Goal: Information Seeking & Learning: Learn about a topic

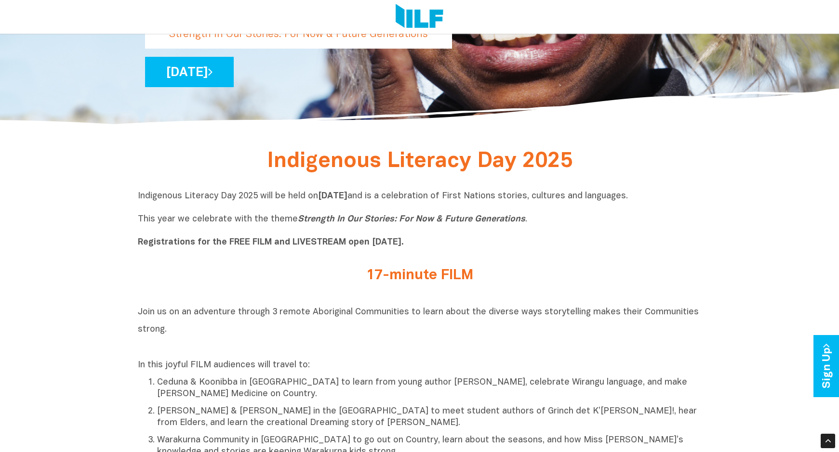
scroll to position [241, 0]
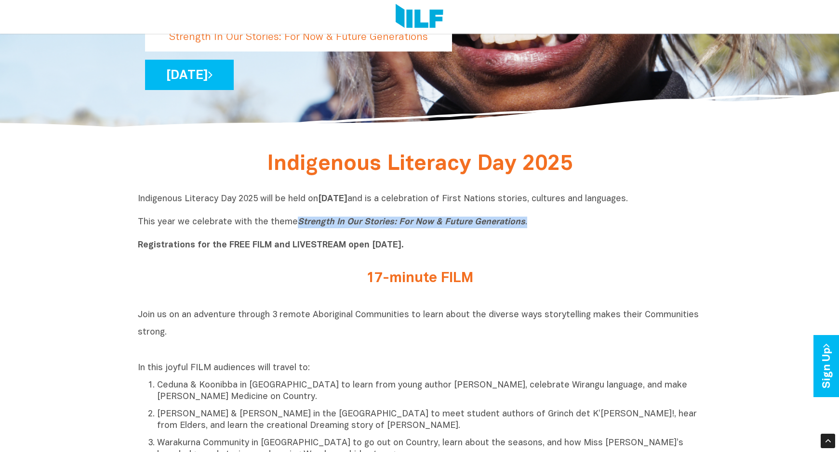
drag, startPoint x: 293, startPoint y: 225, endPoint x: 550, endPoint y: 227, distance: 256.8
click at [550, 227] on p "Indigenous Literacy Day 2025 will be held [DATE][DATE] and is a celebration of …" at bounding box center [420, 223] width 564 height 58
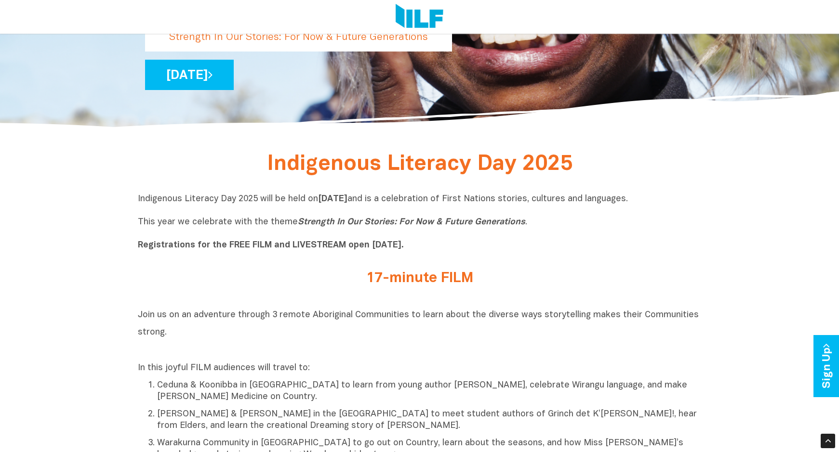
drag, startPoint x: 550, startPoint y: 227, endPoint x: 541, endPoint y: 281, distance: 55.3
click at [548, 281] on h2 "17-minute FILM" at bounding box center [419, 279] width 361 height 16
drag, startPoint x: 363, startPoint y: 280, endPoint x: 497, endPoint y: 283, distance: 134.0
click at [497, 283] on h2 "17-minute FILM" at bounding box center [419, 279] width 361 height 16
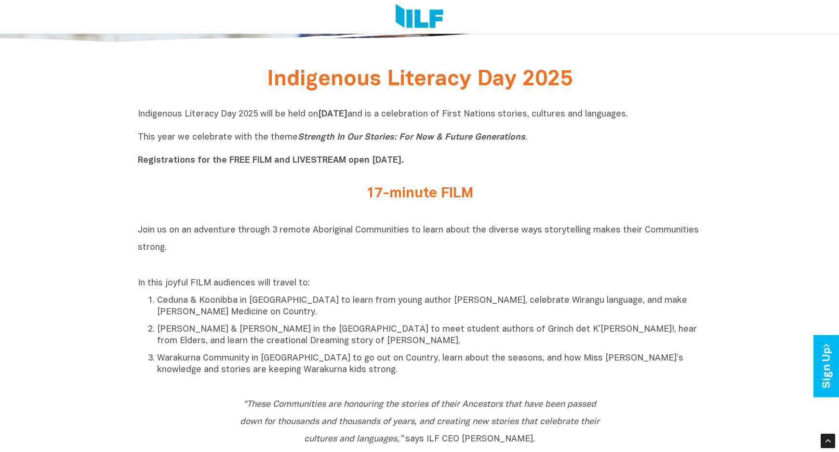
scroll to position [337, 0]
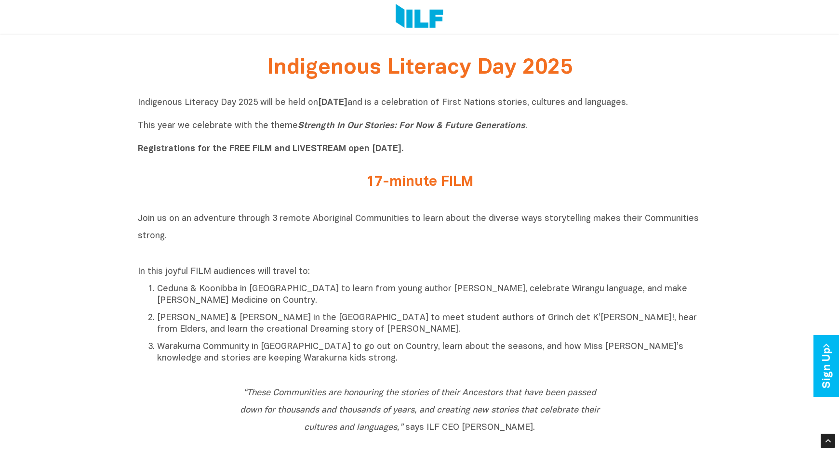
click at [405, 304] on p "Ceduna & Koonibba in [GEOGRAPHIC_DATA] to learn from young author [PERSON_NAME]…" at bounding box center [429, 295] width 544 height 23
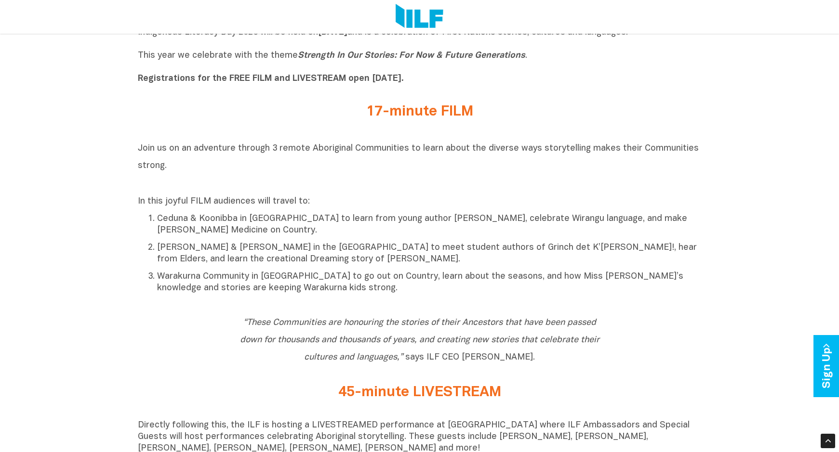
scroll to position [434, 0]
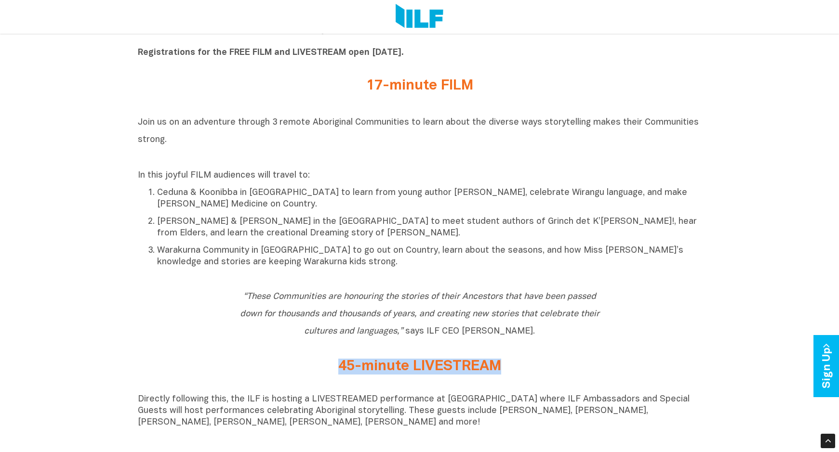
drag, startPoint x: 339, startPoint y: 370, endPoint x: 522, endPoint y: 376, distance: 183.2
click at [522, 375] on h2 "45-minute LIVESTREAM" at bounding box center [419, 367] width 361 height 16
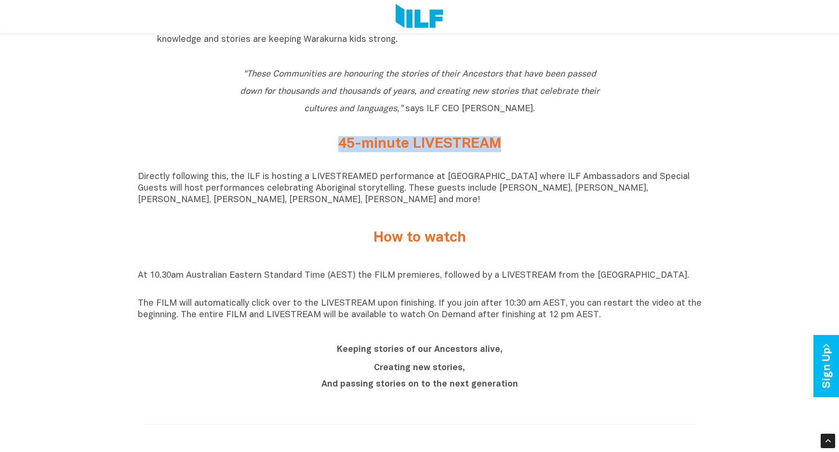
scroll to position [674, 0]
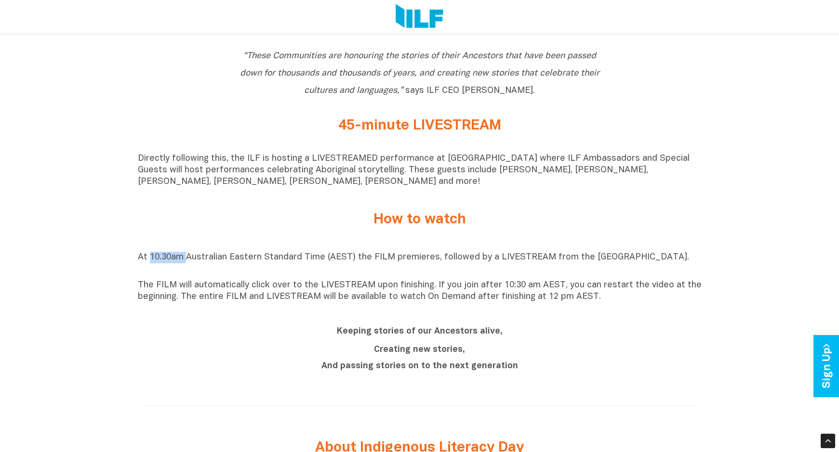
drag, startPoint x: 149, startPoint y: 262, endPoint x: 188, endPoint y: 261, distance: 38.5
click at [188, 261] on p "At 10.30am Australian Eastern Standard Time (AEST) the FILM premieres, followed…" at bounding box center [420, 263] width 564 height 23
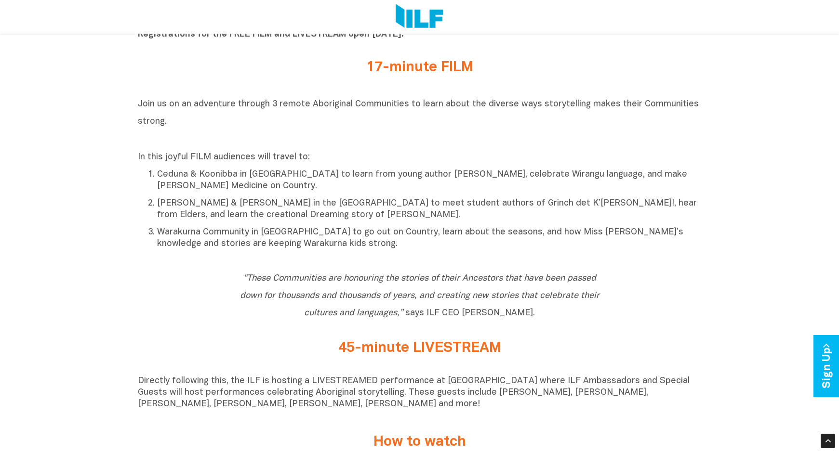
scroll to position [385, 0]
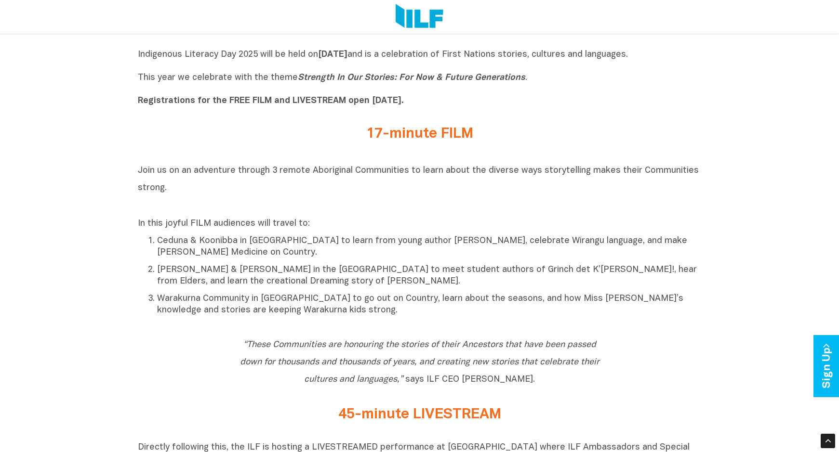
drag, startPoint x: 365, startPoint y: 132, endPoint x: 538, endPoint y: 141, distance: 173.1
click at [538, 141] on h2 "17-minute FILM" at bounding box center [419, 134] width 361 height 16
click at [483, 232] on div "In this joyful FILM audiences will travel to: Ceduna & Koonibba in [GEOGRAPHIC_…" at bounding box center [420, 267] width 564 height 98
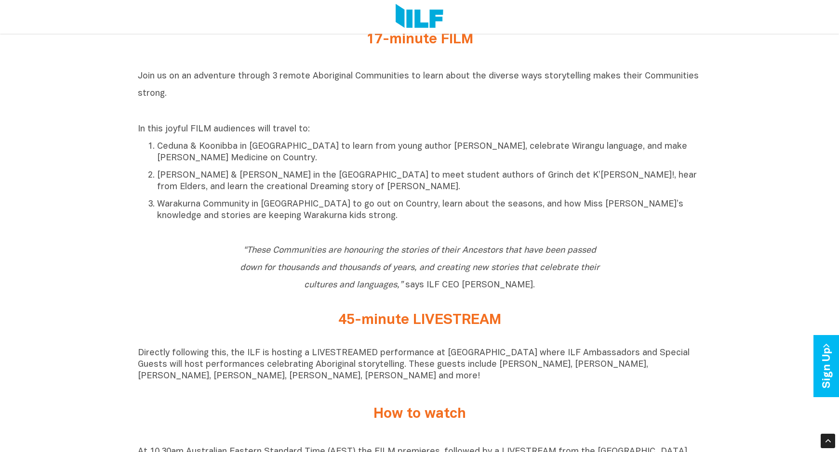
scroll to position [578, 0]
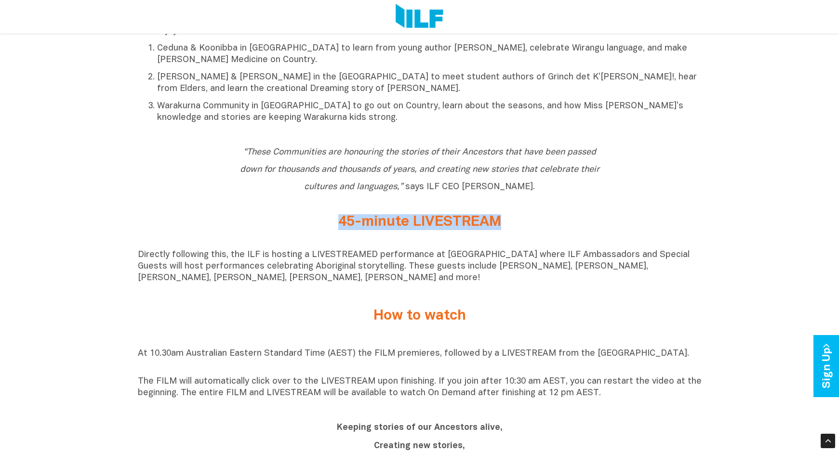
drag, startPoint x: 341, startPoint y: 226, endPoint x: 508, endPoint y: 225, distance: 167.2
click at [508, 225] on h2 "45-minute LIVESTREAM" at bounding box center [419, 222] width 361 height 16
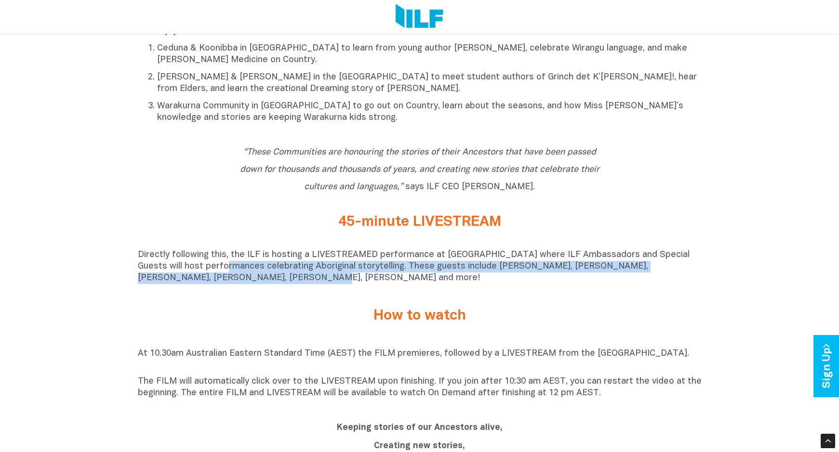
drag, startPoint x: 189, startPoint y: 269, endPoint x: 201, endPoint y: 285, distance: 20.3
click at [201, 284] on p "Directly following this, the ILF is hosting a LIVESTREAMED performance at [GEOG…" at bounding box center [420, 267] width 564 height 35
drag, startPoint x: 201, startPoint y: 285, endPoint x: 169, endPoint y: 283, distance: 31.9
click at [169, 283] on p "Directly following this, the ILF is hosting a LIVESTREAMED performance at [GEOG…" at bounding box center [420, 267] width 564 height 35
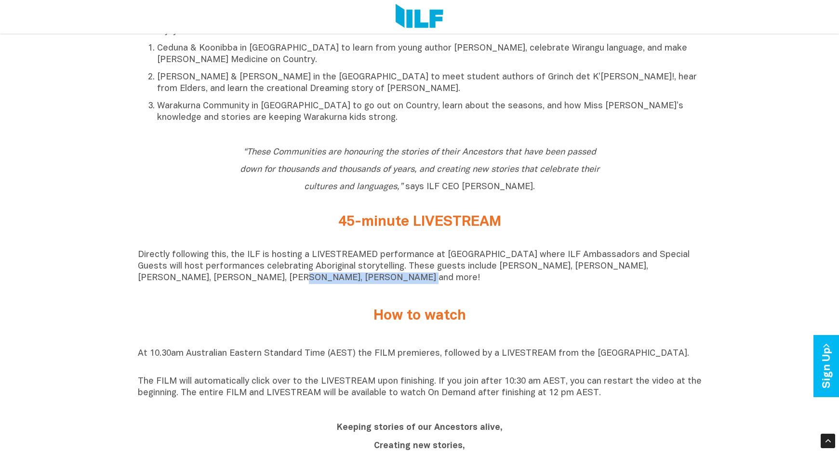
drag, startPoint x: 172, startPoint y: 283, endPoint x: 298, endPoint y: 280, distance: 126.7
click at [298, 280] on p "Directly following this, the ILF is hosting a LIVESTREAMED performance at [GEOG…" at bounding box center [420, 267] width 564 height 35
drag, startPoint x: 298, startPoint y: 280, endPoint x: 302, endPoint y: 320, distance: 39.6
click at [302, 320] on h2 "How to watch" at bounding box center [419, 316] width 361 height 16
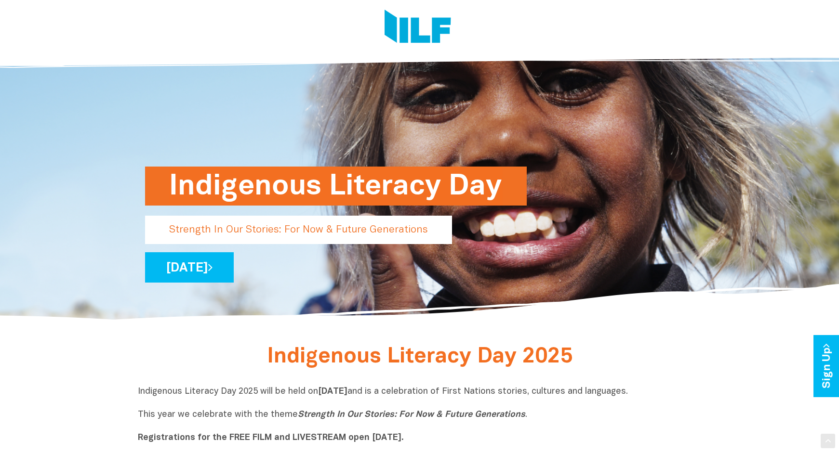
scroll to position [0, 0]
